Goal: Information Seeking & Learning: Learn about a topic

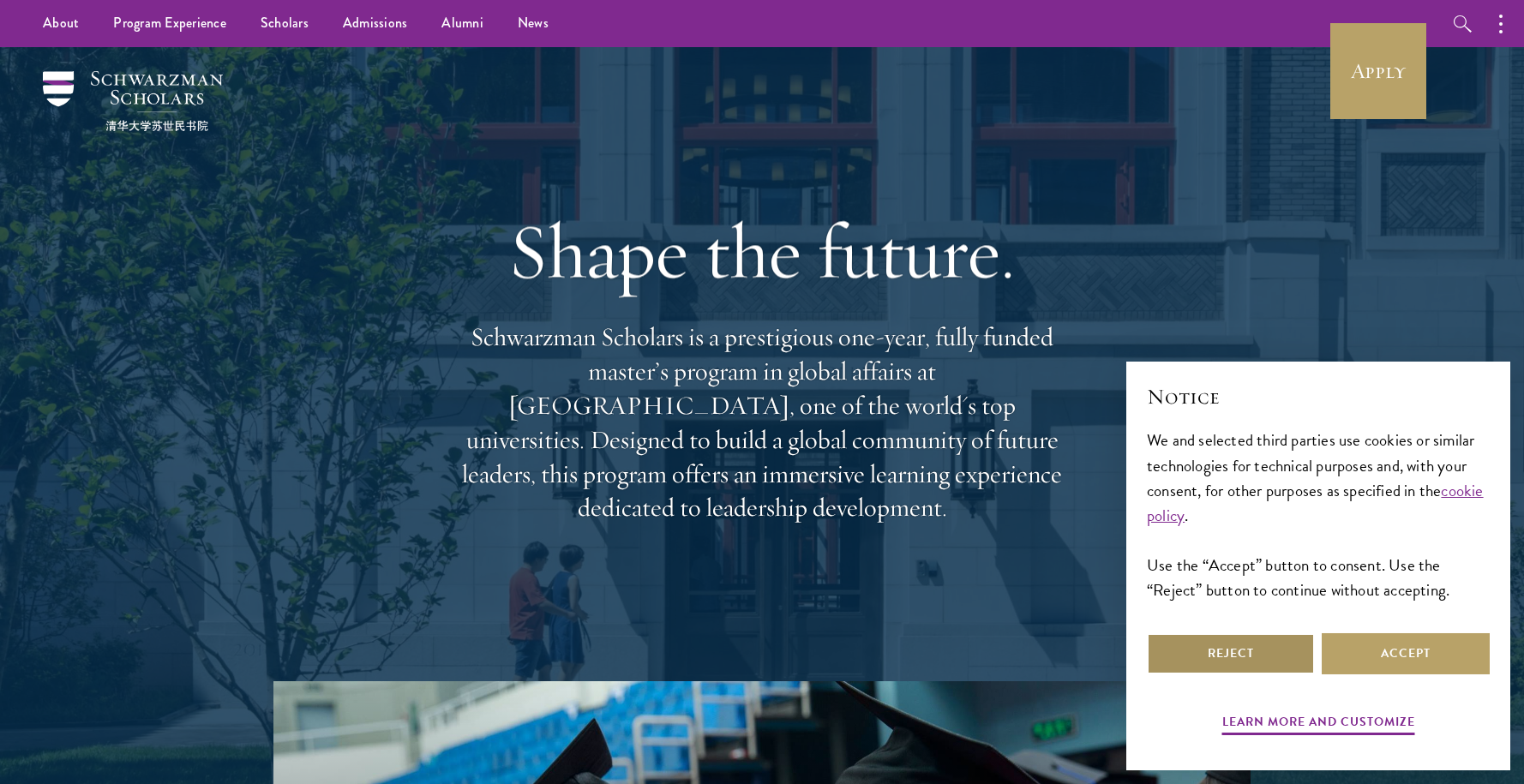
click at [1195, 657] on button "Reject" at bounding box center [1230, 653] width 168 height 41
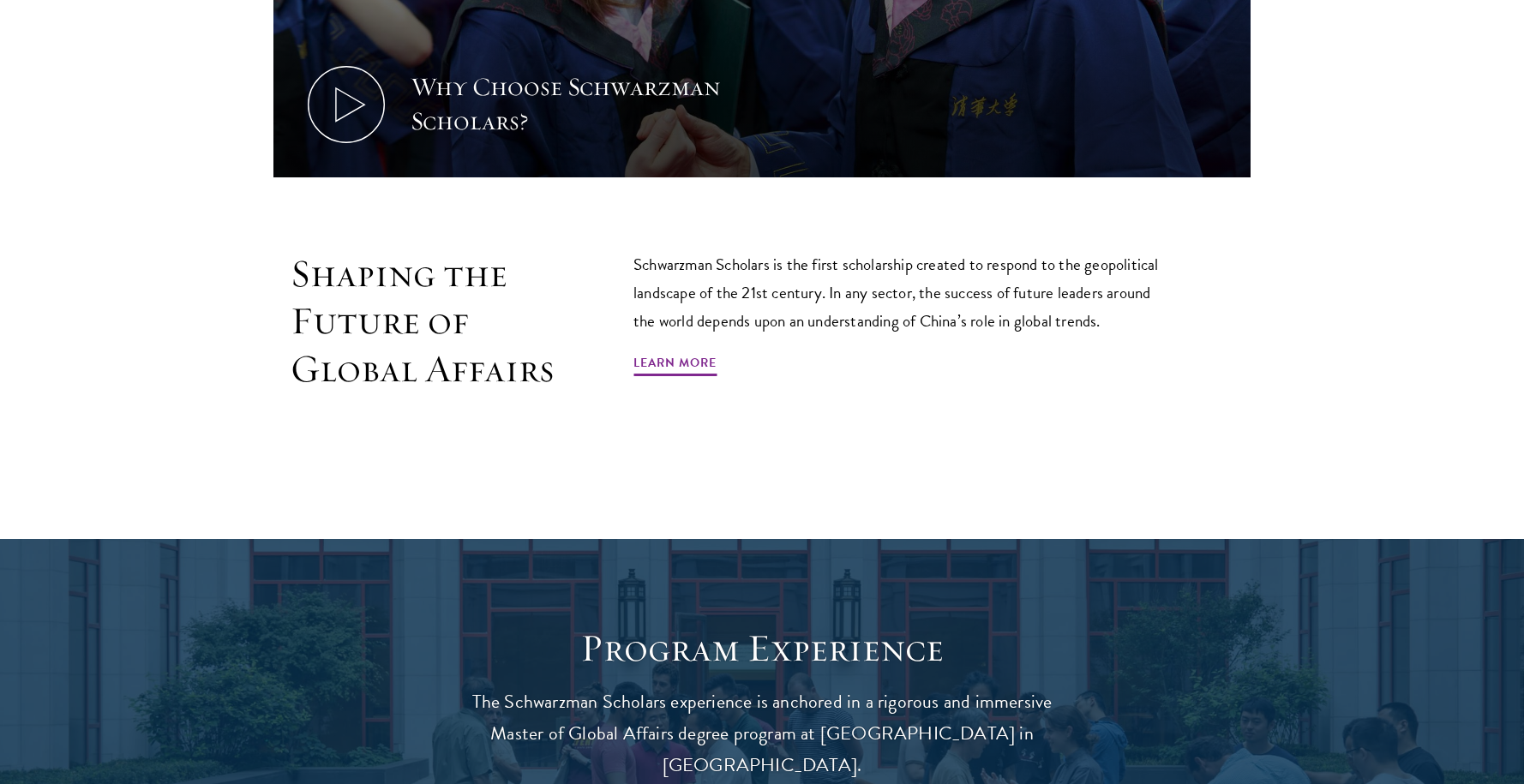
scroll to position [1055, 0]
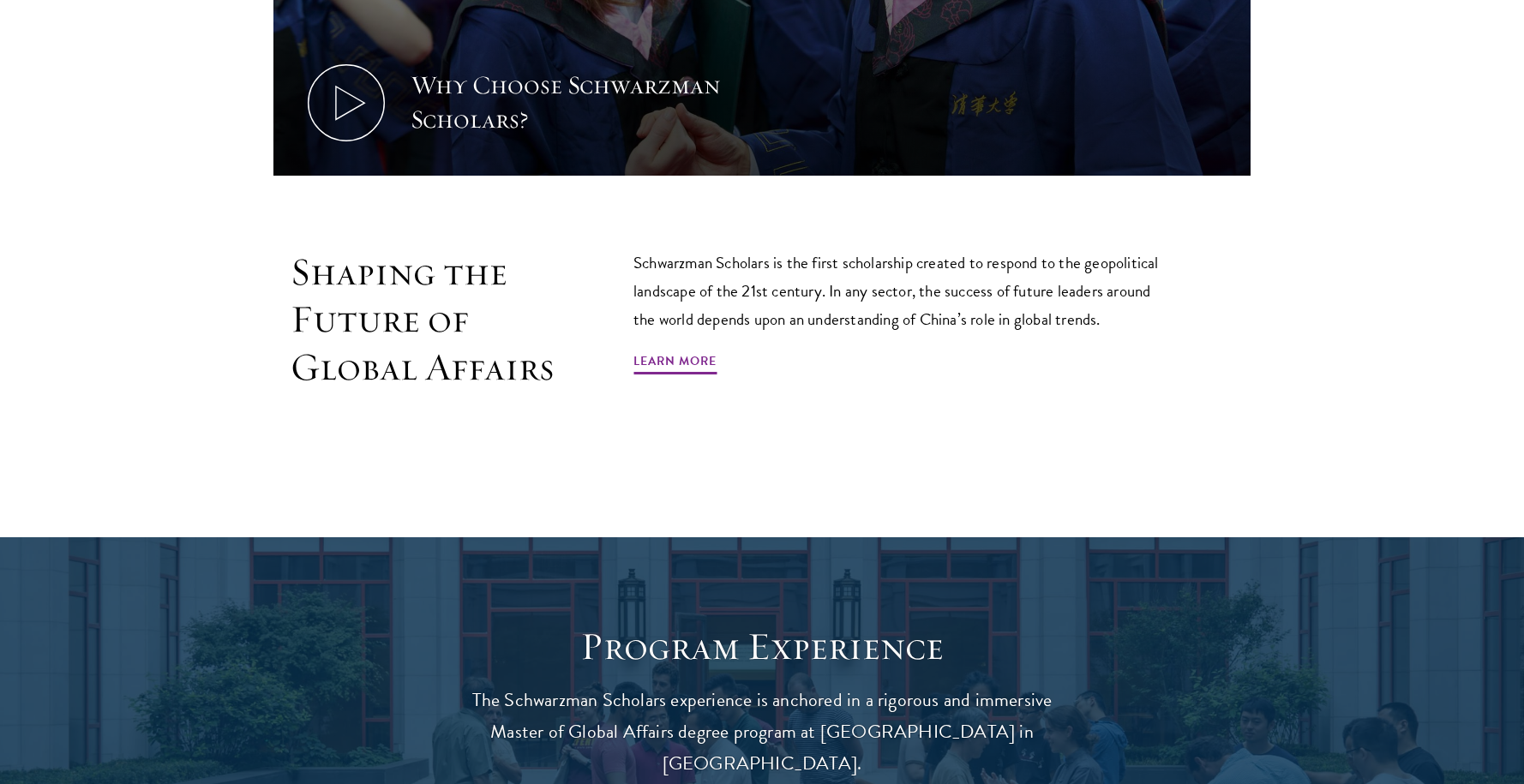
click at [1271, 294] on div "Shaping the Future of Global Affairs Schwarzman Scholars is the first scholarsh…" at bounding box center [761, 359] width 1234 height 221
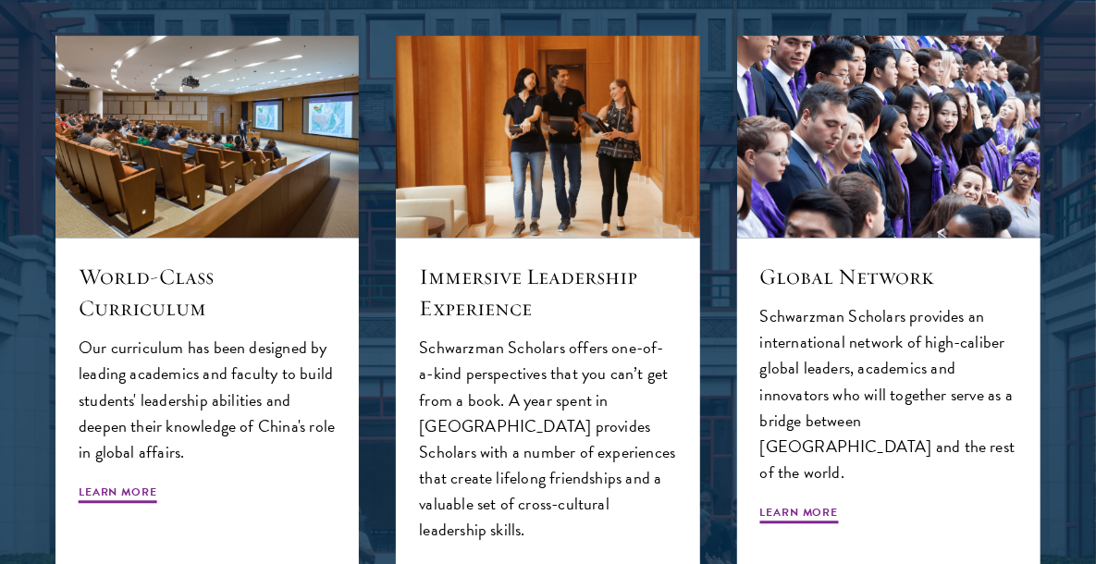
scroll to position [1945, 0]
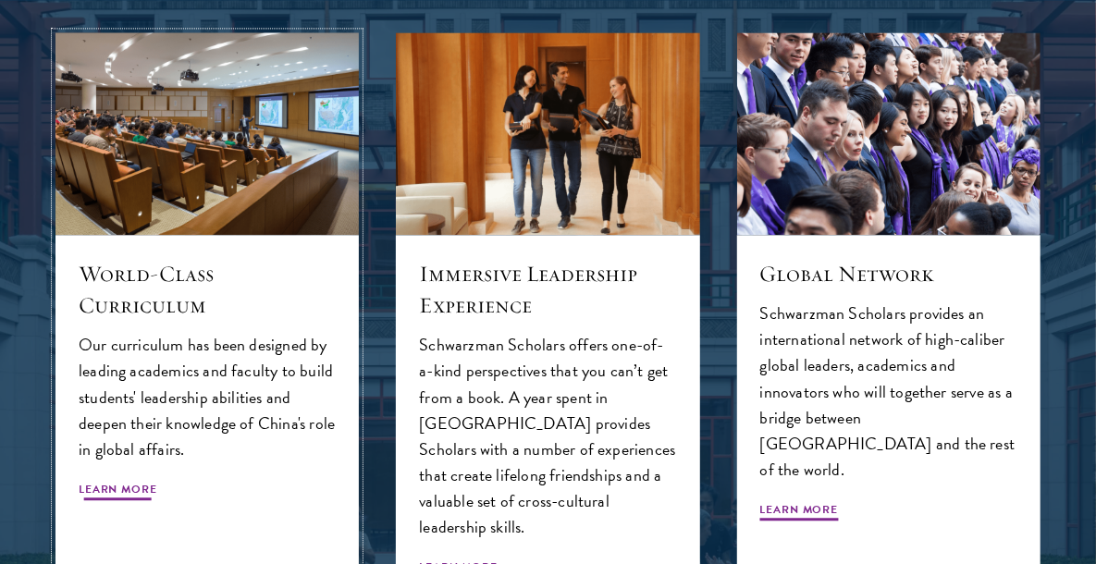
click at [137, 477] on div "World-Class Curriculum Our curriculum has been designed by leading academics an…" at bounding box center [206, 425] width 303 height 381
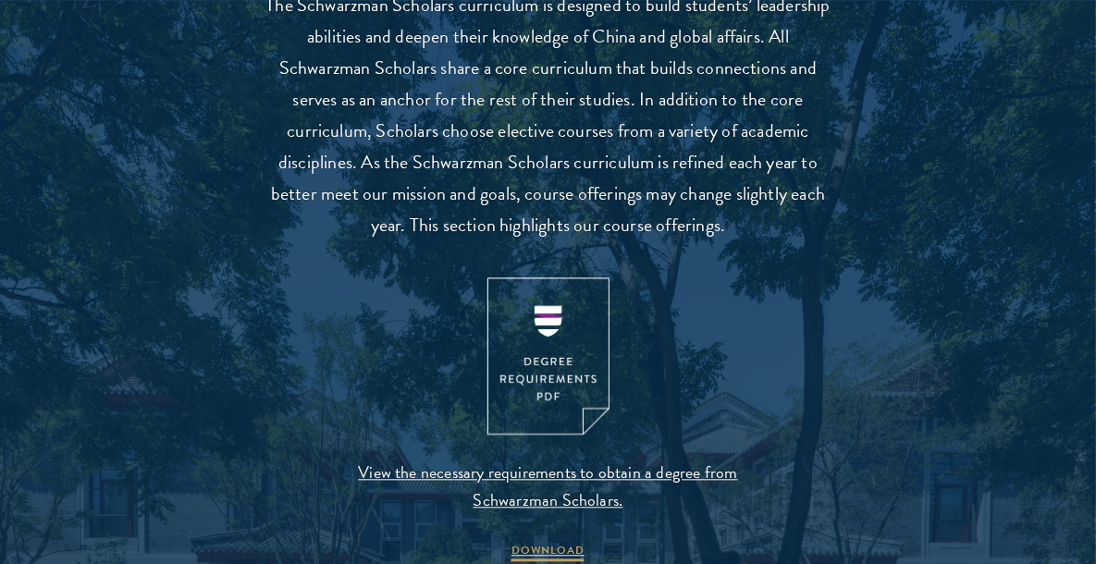
scroll to position [1739, 0]
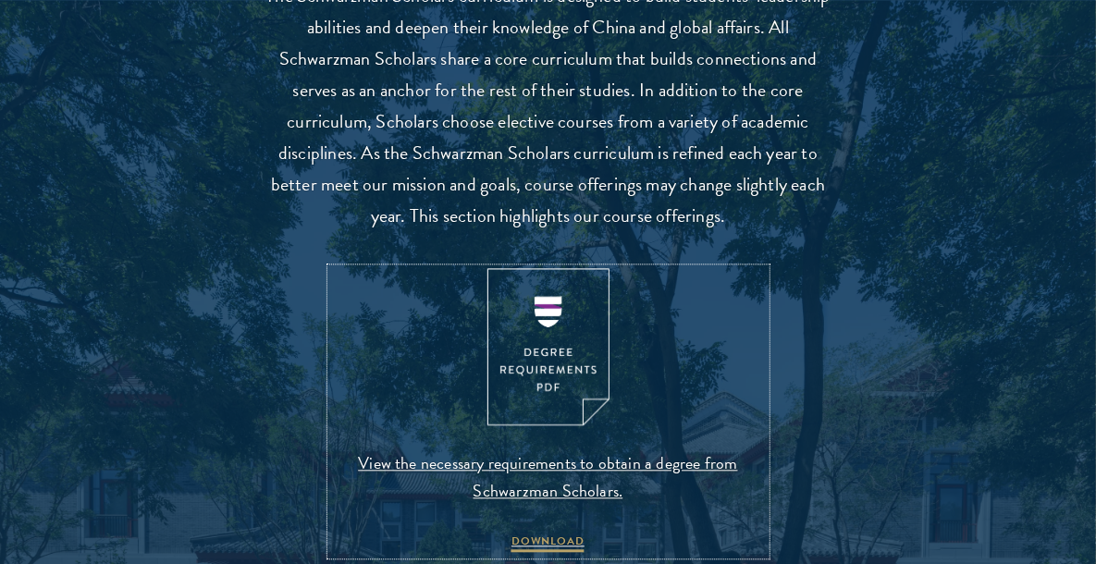
click at [554, 354] on img at bounding box center [548, 347] width 122 height 158
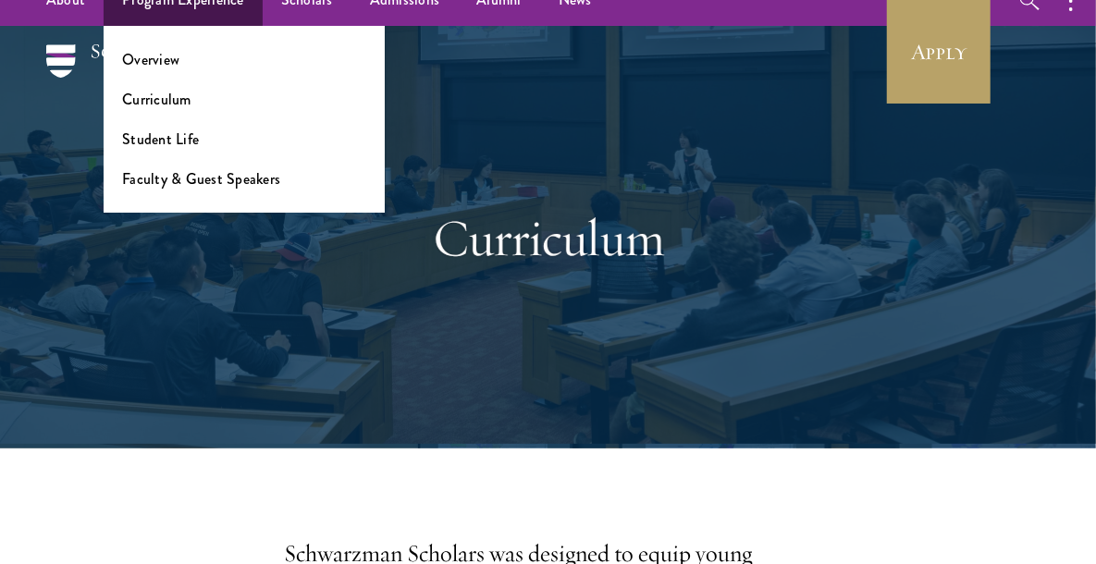
scroll to position [0, 0]
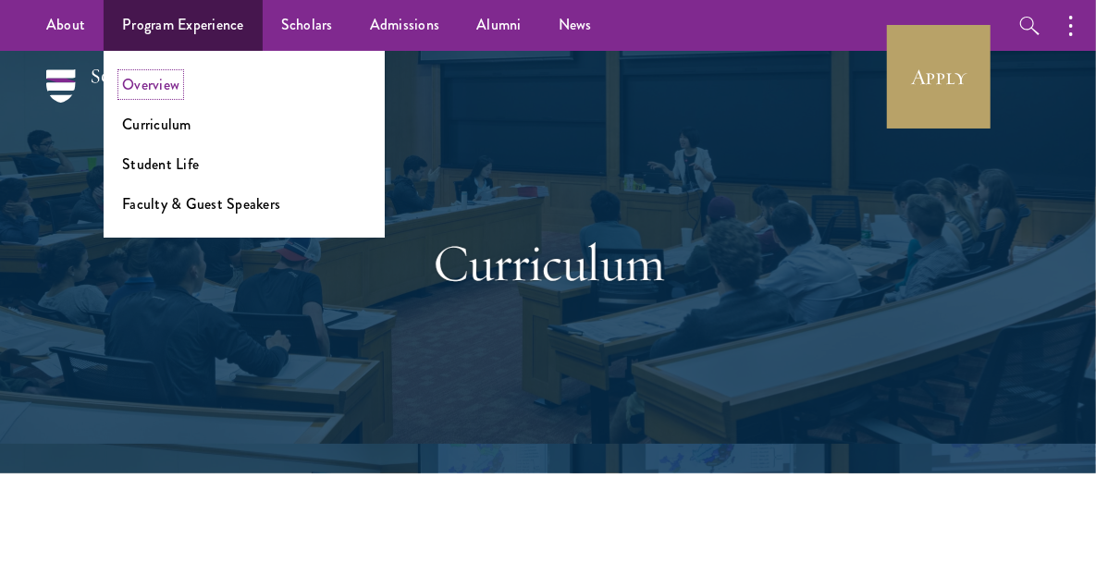
click at [166, 82] on link "Overview" at bounding box center [150, 84] width 57 height 21
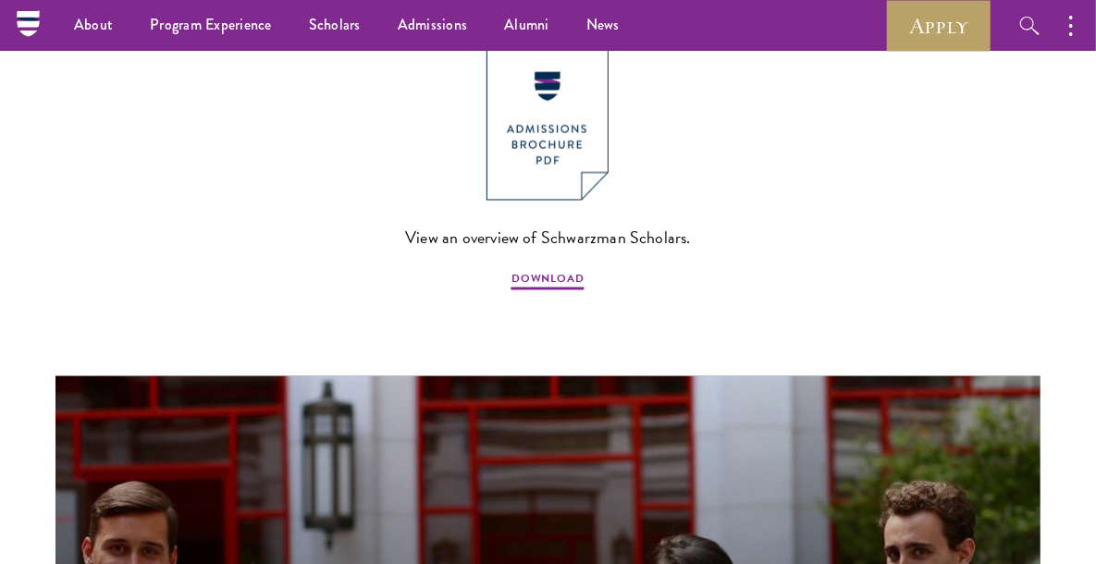
scroll to position [1364, 0]
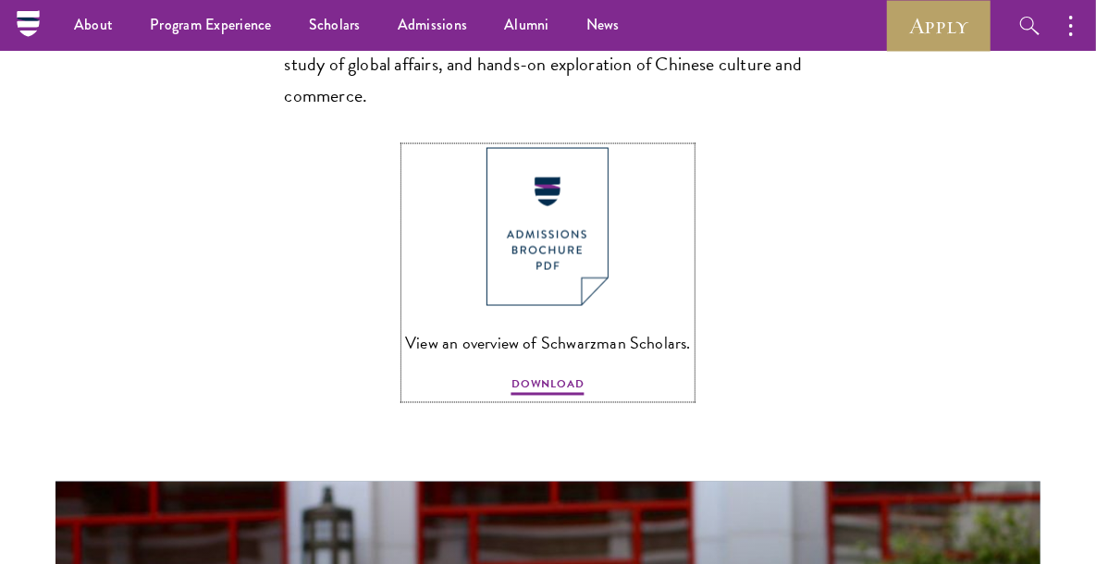
click at [506, 251] on img at bounding box center [547, 227] width 122 height 158
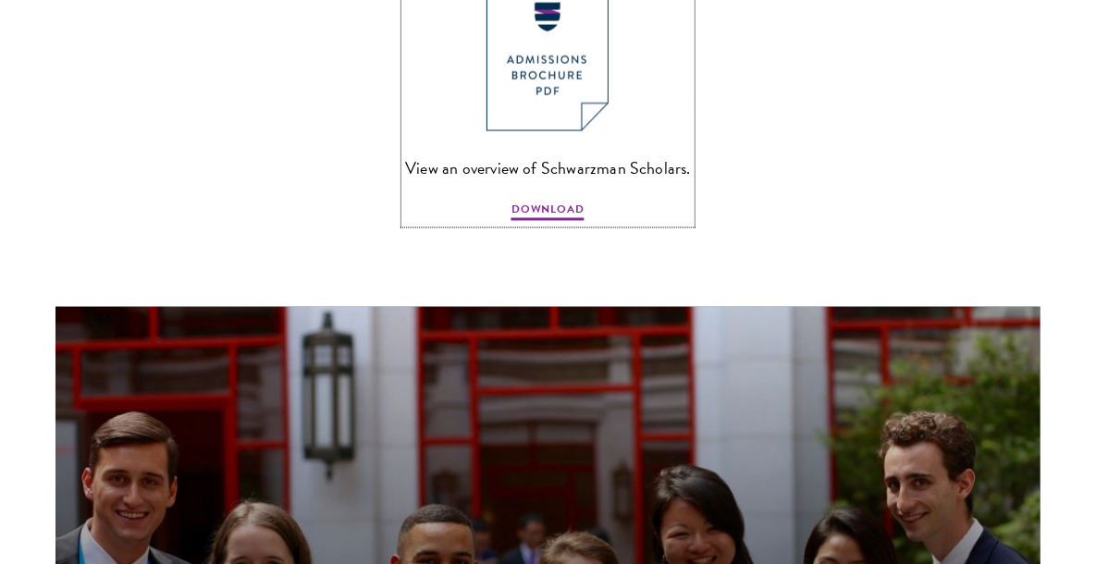
scroll to position [1542, 0]
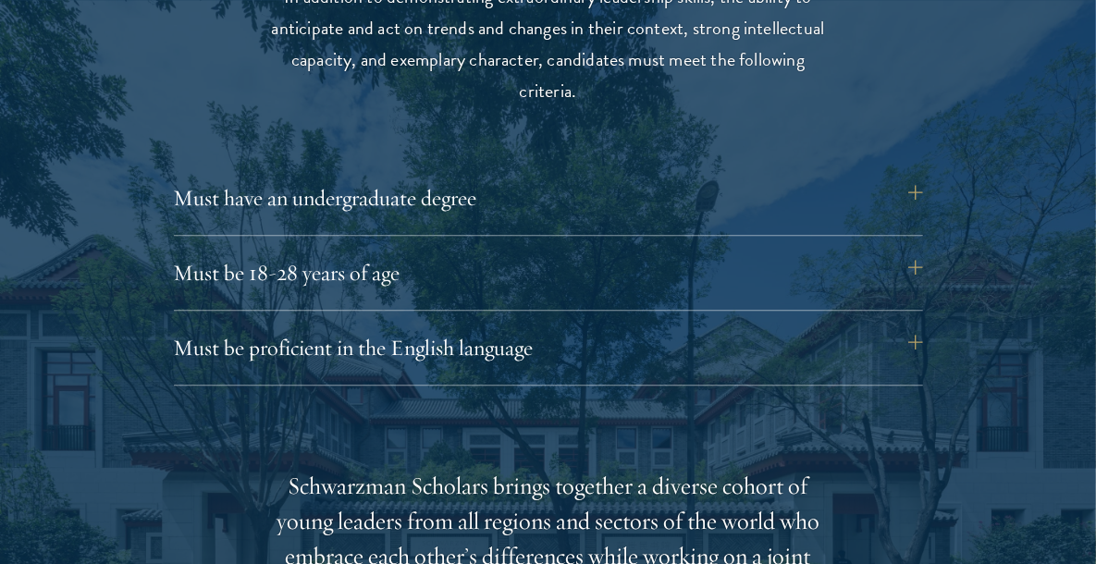
scroll to position [2472, 0]
